Goal: Task Accomplishment & Management: Complete application form

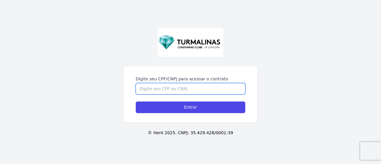
drag, startPoint x: 0, startPoint y: 0, endPoint x: 163, endPoint y: 93, distance: 187.8
click at [163, 93] on input "Digite seu CPF/CNPJ para acessar o contrato" at bounding box center [190, 88] width 109 height 11
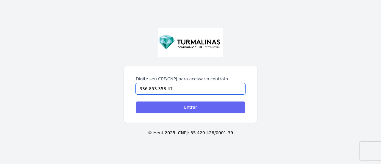
type input "336.853.358.47"
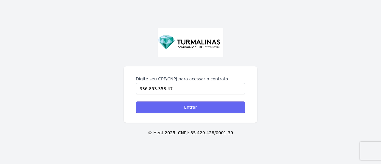
click at [195, 107] on input "Entrar" at bounding box center [190, 107] width 109 height 12
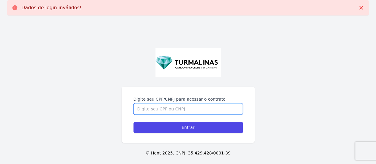
click at [193, 108] on input "Digite seu CPF/CNPJ para acessar o contrato" at bounding box center [187, 108] width 109 height 11
click at [144, 108] on input "336853.358-47" at bounding box center [187, 108] width 109 height 11
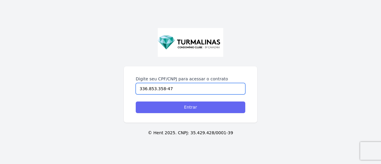
type input "336.853.358-47"
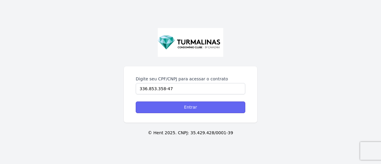
click at [171, 106] on input "Entrar" at bounding box center [190, 107] width 109 height 12
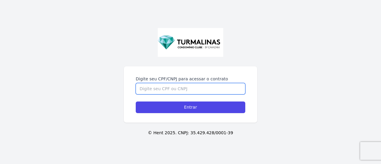
click at [187, 92] on input "Digite seu CPF/CNPJ para acessar o contrato" at bounding box center [190, 88] width 109 height 11
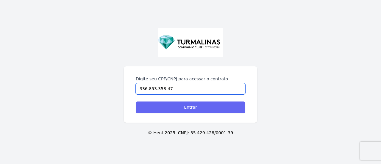
type input "336.853.358-47"
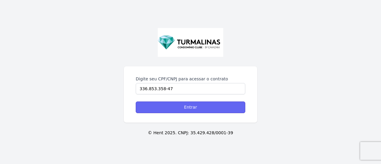
click at [192, 108] on input "Entrar" at bounding box center [190, 107] width 109 height 12
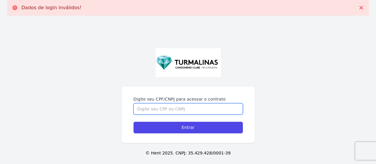
drag, startPoint x: 0, startPoint y: 0, endPoint x: 192, endPoint y: 108, distance: 220.6
click at [192, 108] on input "Digite seu CPF/CNPJ para acessar o contrato" at bounding box center [187, 108] width 109 height 11
click at [141, 110] on input "22685335847" at bounding box center [187, 108] width 109 height 11
type input "33685335847"
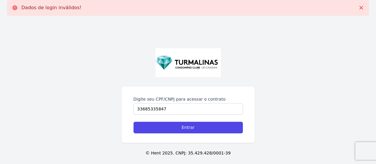
click at [181, 133] on div "Digite seu CPF/CNPJ para acessar o contrato 33685335847 Entrar" at bounding box center [188, 115] width 133 height 56
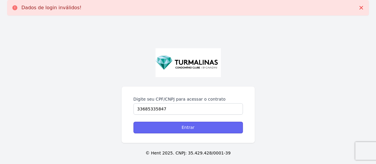
click at [183, 132] on input "Entrar" at bounding box center [187, 128] width 109 height 12
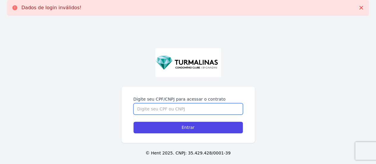
click at [177, 108] on input "Digite seu CPF/CNPJ para acessar o contrato" at bounding box center [187, 108] width 109 height 11
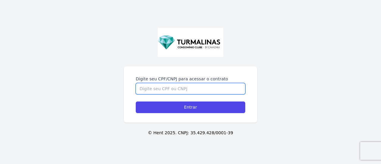
click at [161, 88] on input "Digite seu CPF/CNPJ para acessar o contrato" at bounding box center [190, 88] width 109 height 11
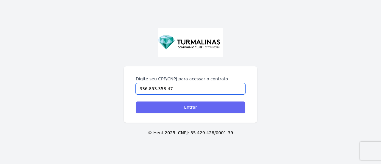
type input "336.853.358-47"
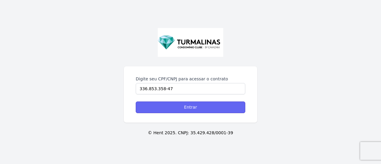
click at [180, 106] on input "Entrar" at bounding box center [190, 107] width 109 height 12
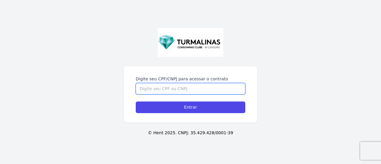
click at [182, 91] on input "Digite seu CPF/CNPJ para acessar o contrato" at bounding box center [190, 88] width 109 height 11
click at [171, 88] on input "Digite seu CPF/CNPJ para acessar o contrato" at bounding box center [190, 88] width 109 height 11
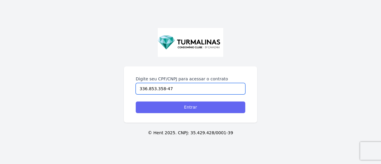
type input "336.853.358-47"
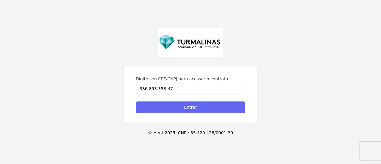
click at [181, 110] on input "Entrar" at bounding box center [190, 107] width 109 height 12
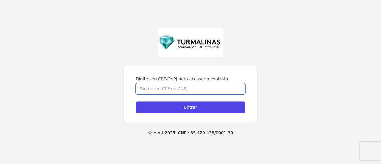
click at [188, 91] on input "Digite seu CPF/CNPJ para acessar o contrato" at bounding box center [190, 88] width 109 height 11
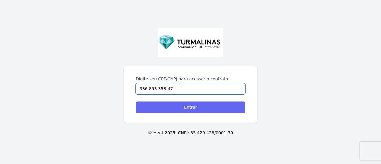
type input "336.853.358-47"
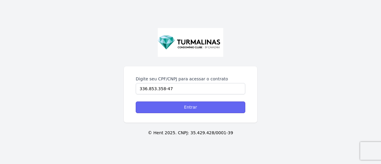
click at [197, 111] on input "Entrar" at bounding box center [190, 107] width 109 height 12
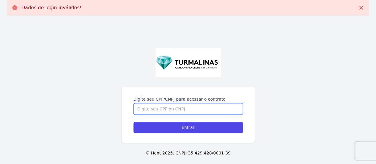
click at [181, 108] on input "Digite seu CPF/CNPJ para acessar o contrato" at bounding box center [187, 108] width 109 height 11
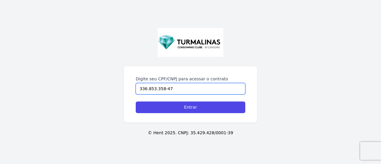
click at [185, 88] on input "336.853.358-47" at bounding box center [190, 88] width 109 height 11
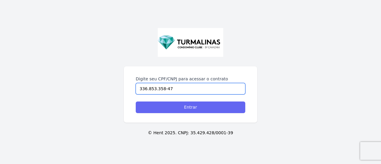
type input "336.853.358-47"
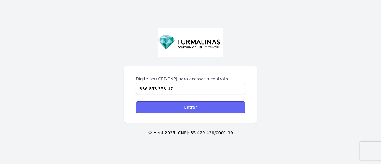
click at [186, 105] on input "Entrar" at bounding box center [190, 107] width 109 height 12
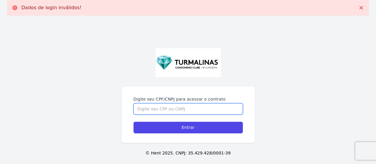
drag, startPoint x: 0, startPoint y: 0, endPoint x: 186, endPoint y: 105, distance: 213.2
click at [186, 105] on input "Digite seu CPF/CNPJ para acessar o contrato" at bounding box center [187, 108] width 109 height 11
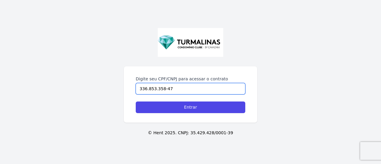
type input "336.853.358-47"
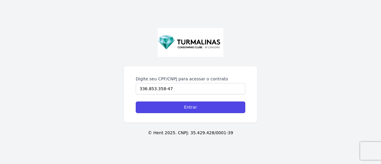
click at [186, 105] on input "Entrar" at bounding box center [190, 107] width 109 height 12
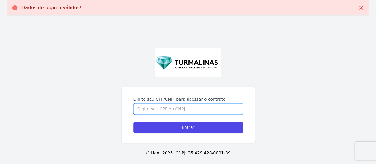
click at [180, 107] on input "Digite seu CPF/CNPJ para acessar o contrato" at bounding box center [187, 108] width 109 height 11
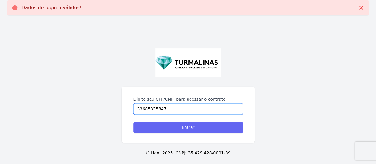
type input "33685335847"
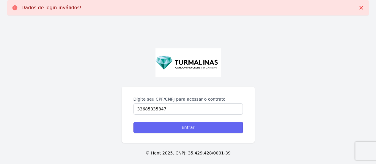
click at [182, 124] on input "Entrar" at bounding box center [187, 128] width 109 height 12
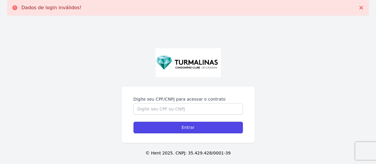
click at [182, 124] on input "Entrar" at bounding box center [187, 128] width 109 height 12
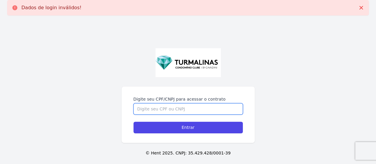
click at [182, 104] on input "Digite seu CPF/CNPJ para acessar o contrato" at bounding box center [187, 108] width 109 height 11
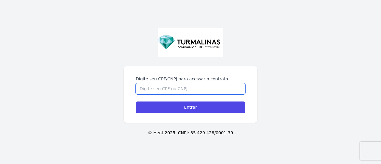
click at [193, 86] on input "Digite seu CPF/CNPJ para acessar o contrato" at bounding box center [190, 88] width 109 height 11
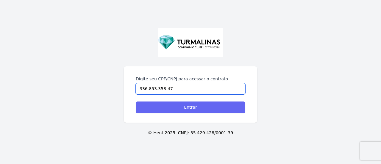
type input "336.853.358-47"
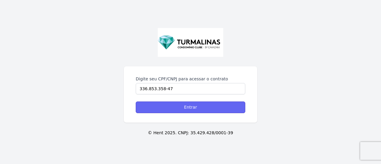
click at [209, 107] on input "Entrar" at bounding box center [190, 107] width 109 height 12
